Goal: Navigation & Orientation: Find specific page/section

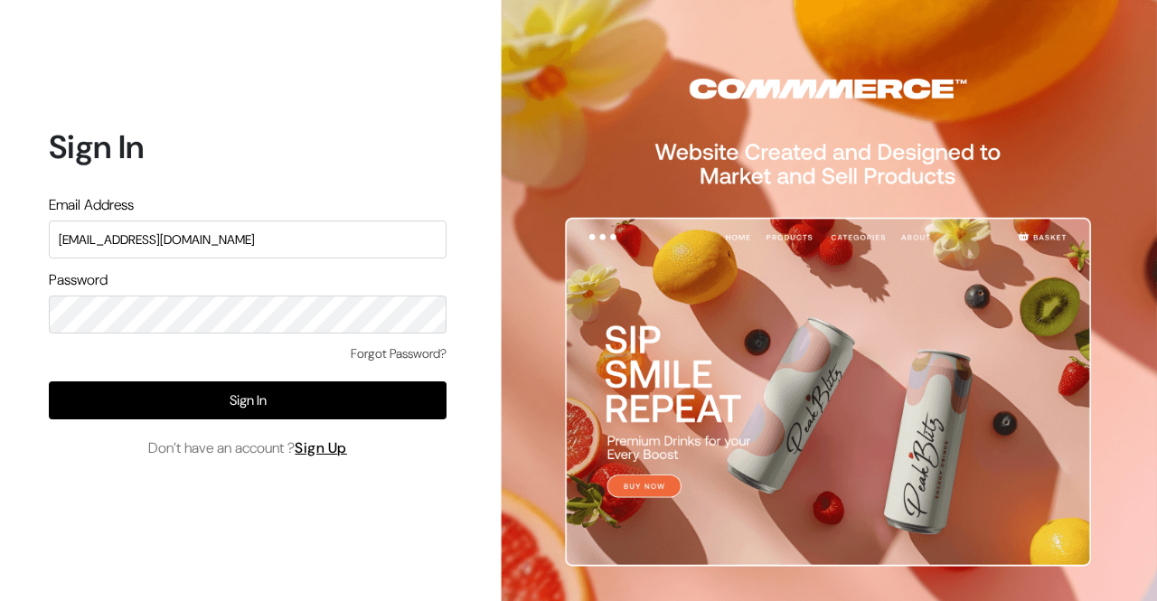
type input "[EMAIL_ADDRESS][DOMAIN_NAME]"
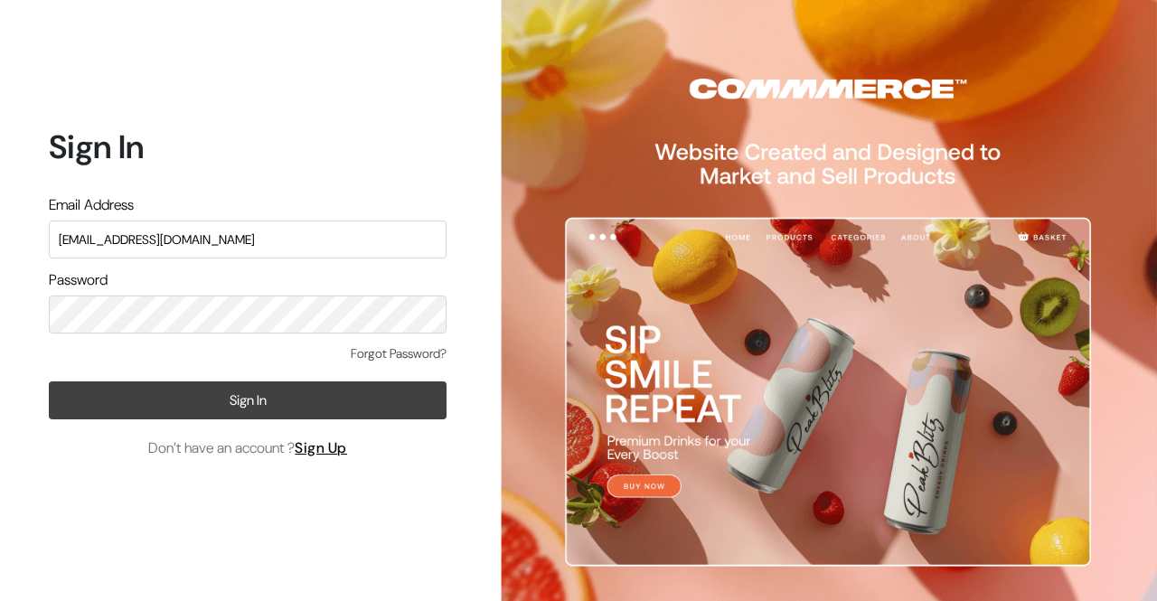
click at [239, 404] on button "Sign In" at bounding box center [248, 400] width 398 height 38
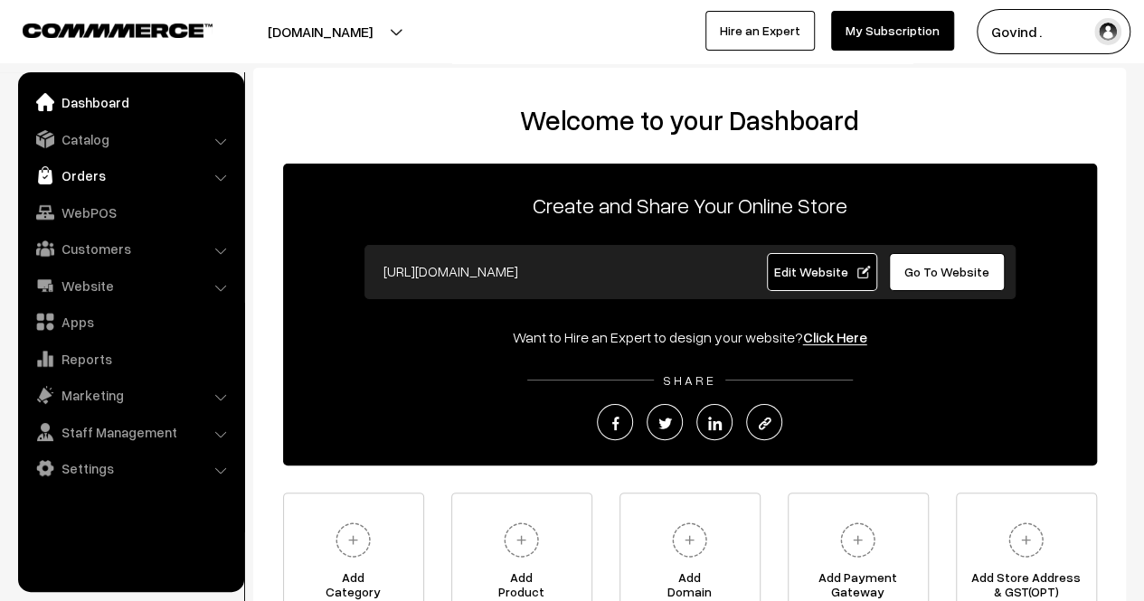
click at [103, 182] on link "Orders" at bounding box center [130, 175] width 215 height 33
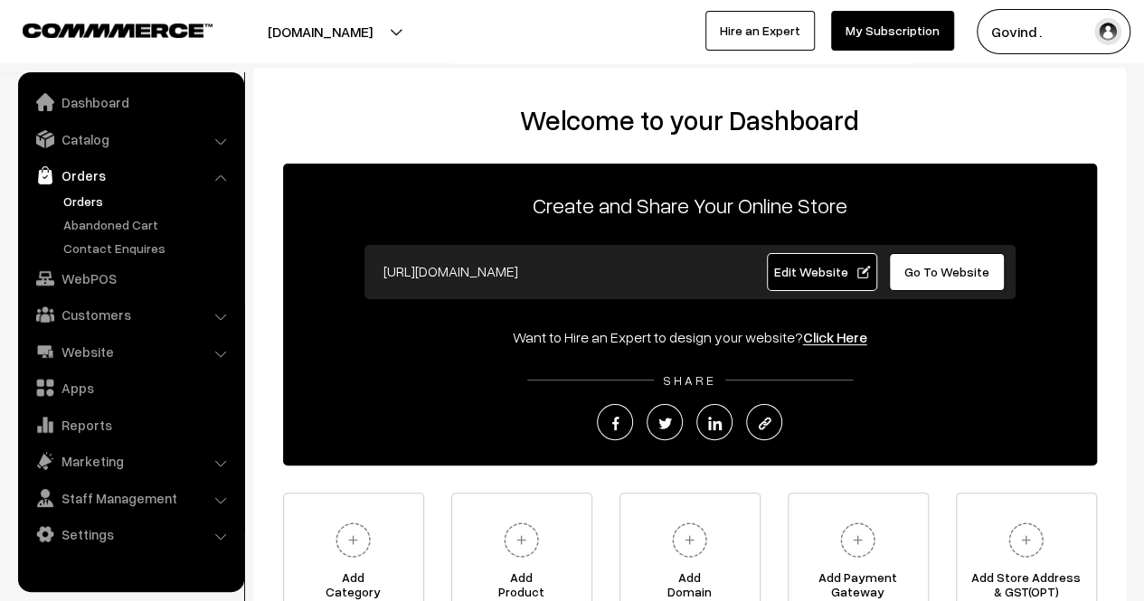
click at [87, 203] on link "Orders" at bounding box center [148, 201] width 179 height 19
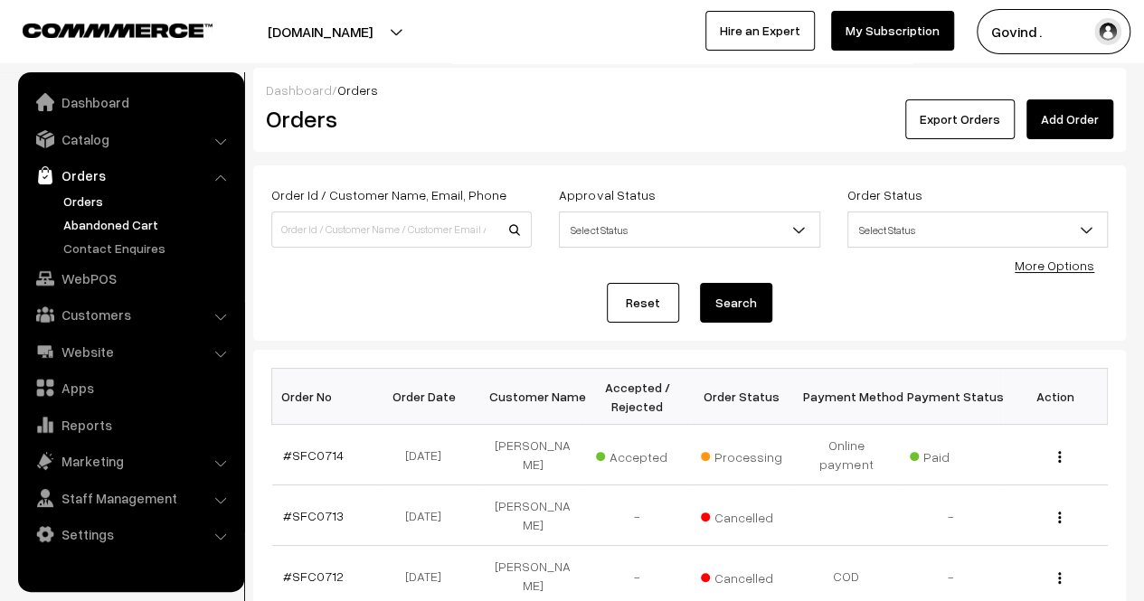
click at [90, 226] on link "Abandoned Cart" at bounding box center [148, 224] width 179 height 19
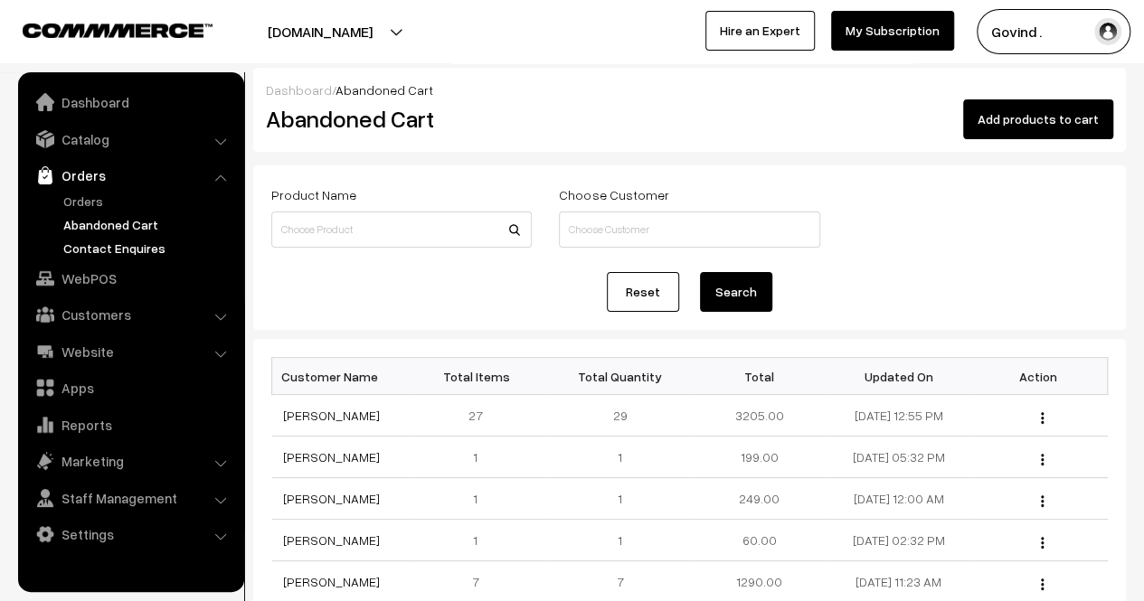
click at [117, 250] on link "Contact Enquires" at bounding box center [148, 248] width 179 height 19
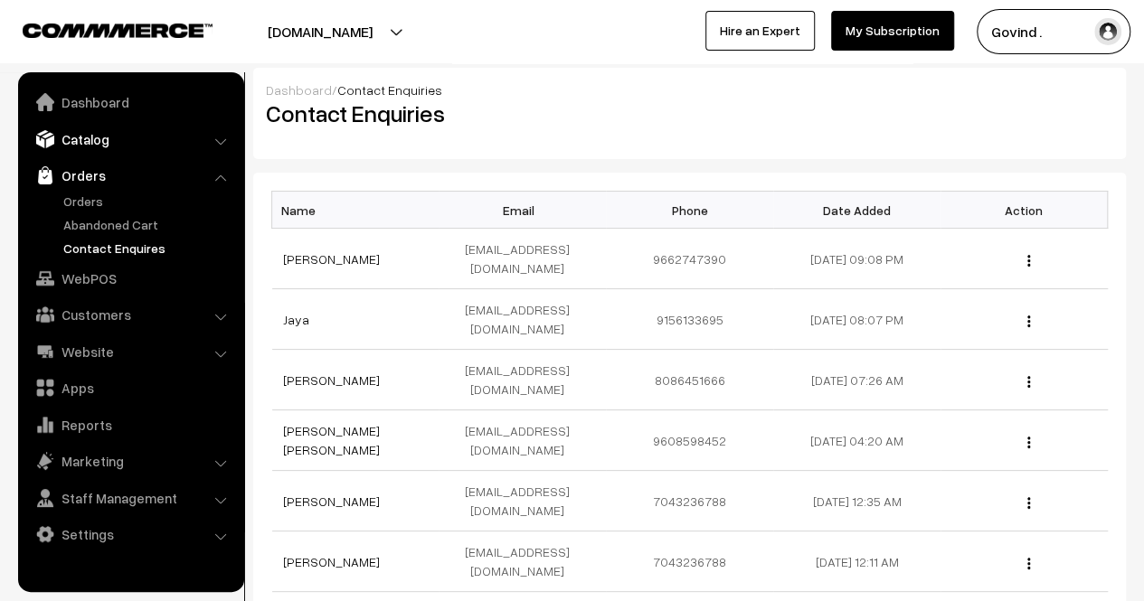
click at [116, 145] on link "Catalog" at bounding box center [130, 139] width 215 height 33
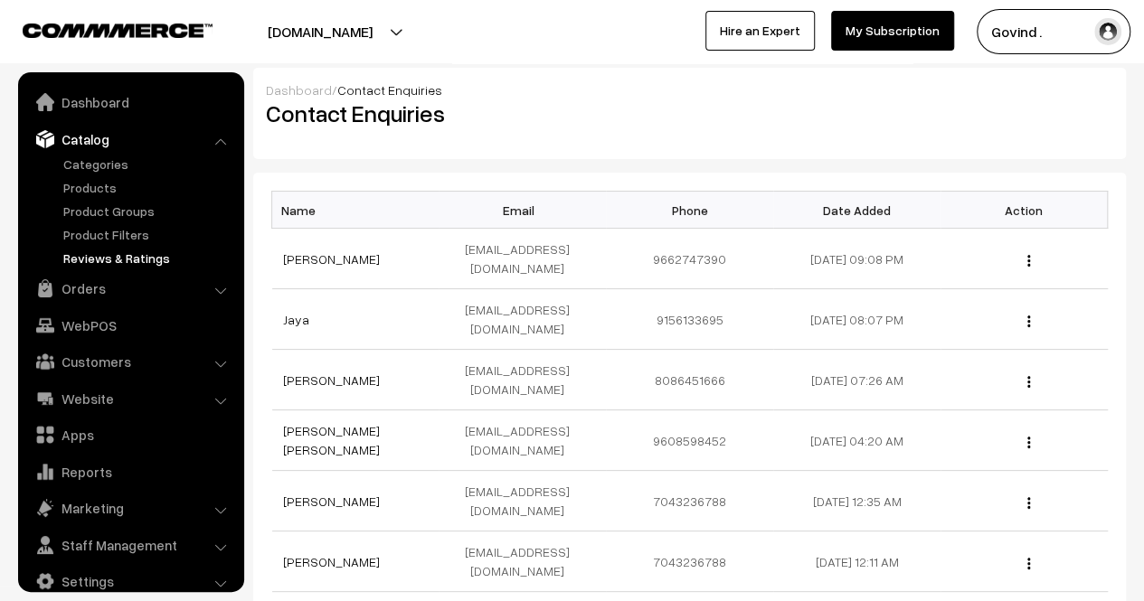
click at [117, 265] on link "Reviews & Ratings" at bounding box center [148, 258] width 179 height 19
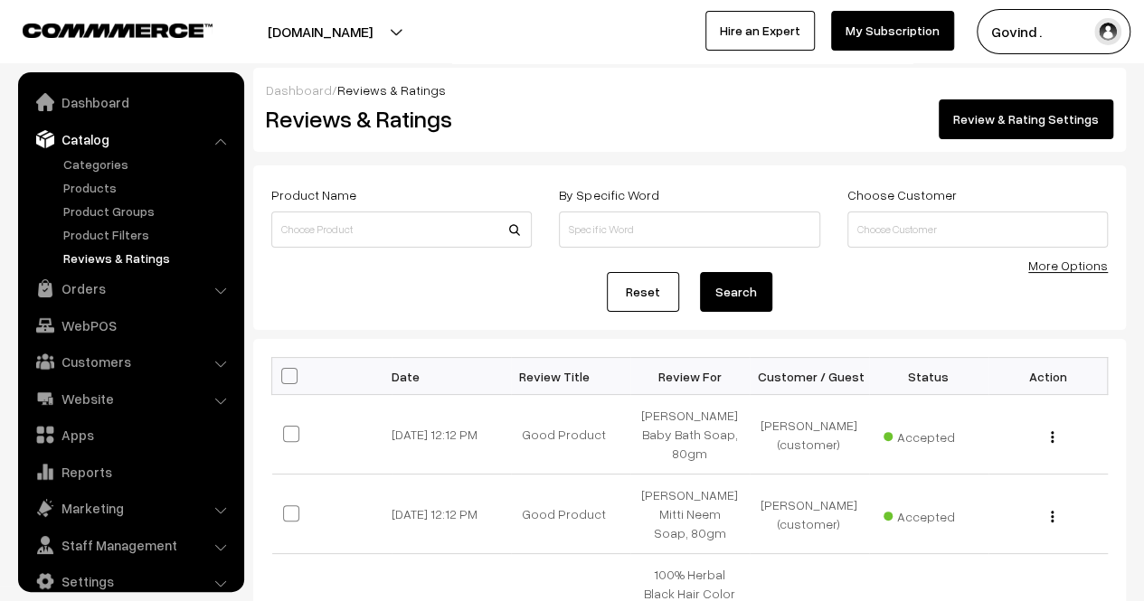
scroll to position [23, 0]
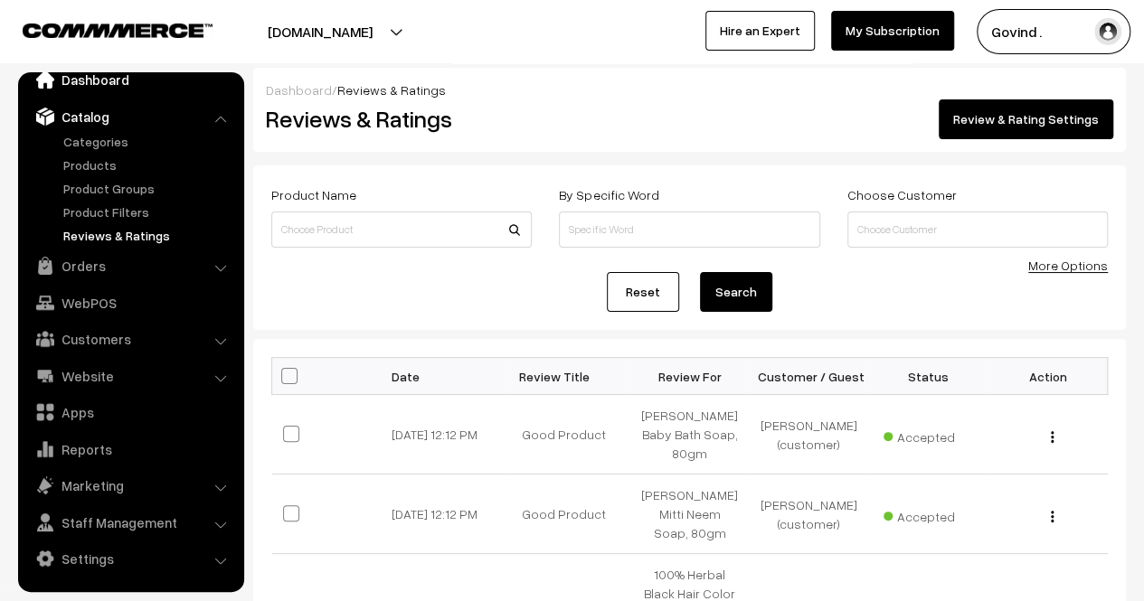
click at [105, 89] on link "Dashboard" at bounding box center [130, 79] width 215 height 33
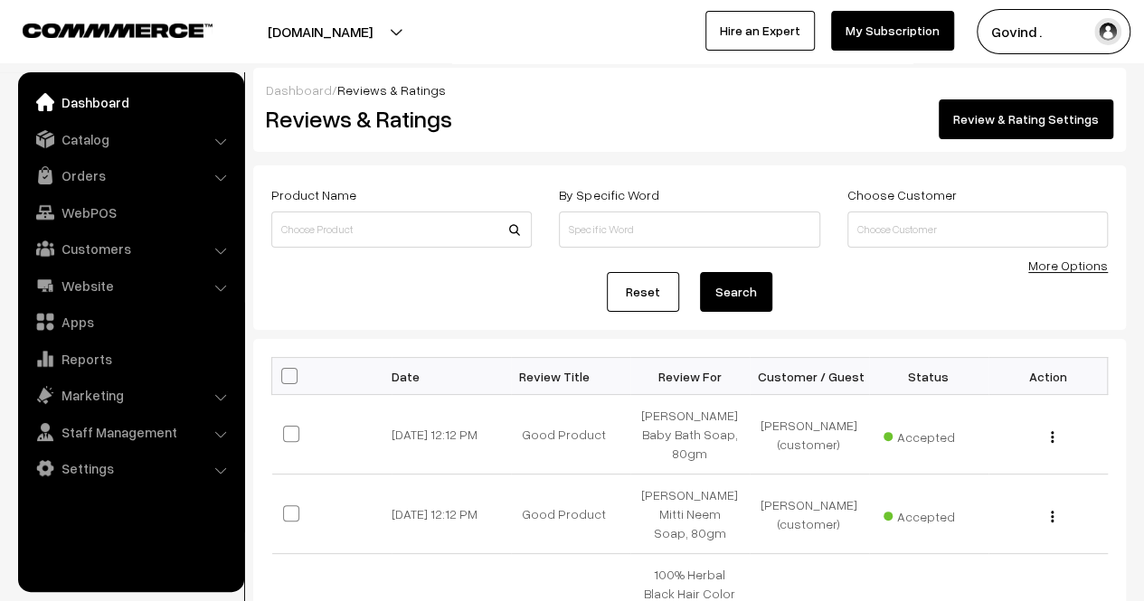
scroll to position [0, 0]
